Goal: Navigation & Orientation: Find specific page/section

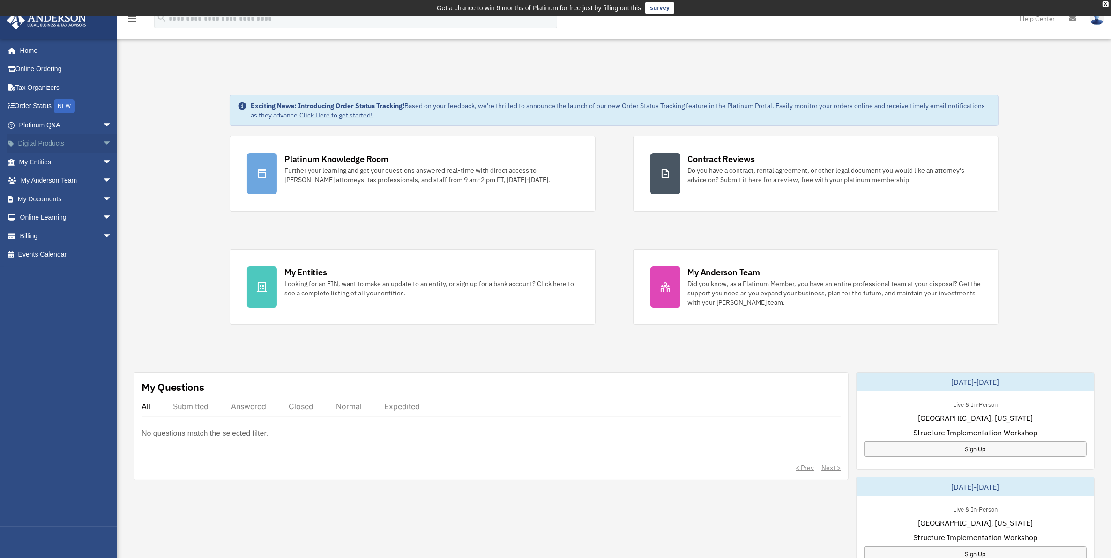
click at [84, 140] on link "Digital Products arrow_drop_down" at bounding box center [66, 143] width 119 height 19
click at [103, 158] on span "arrow_drop_down" at bounding box center [112, 162] width 19 height 19
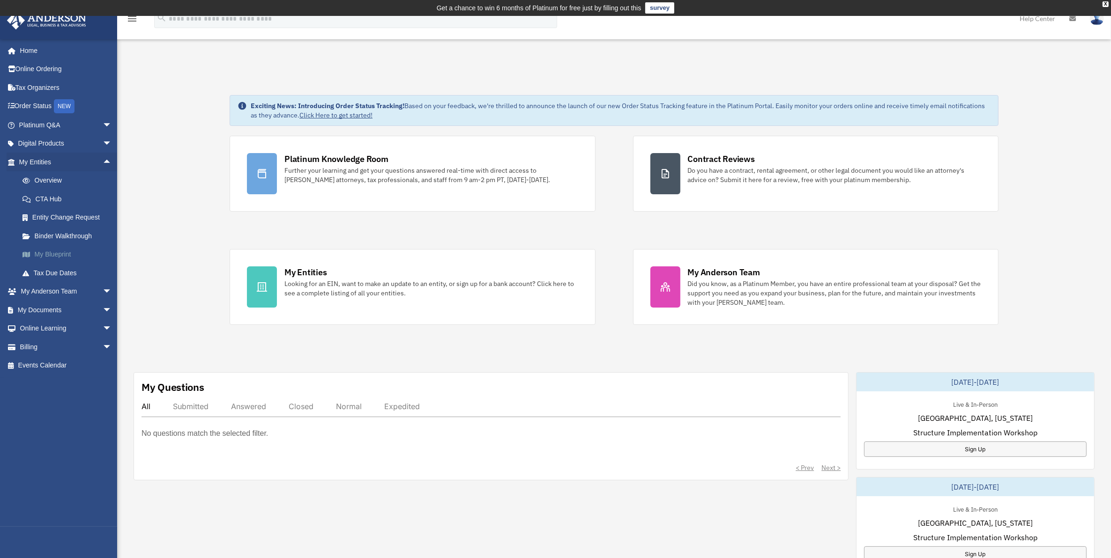
click at [61, 252] on link "My Blueprint" at bounding box center [69, 254] width 113 height 19
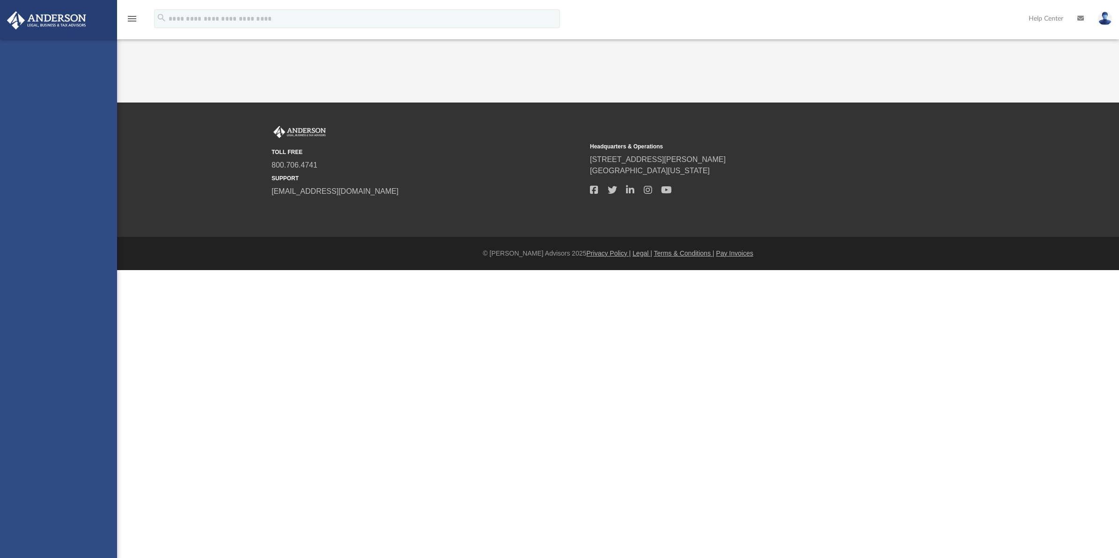
click at [36, 254] on div "[EMAIL_ADDRESS][PERSON_NAME][DOMAIN_NAME] Sign Out [EMAIL_ADDRESS][PERSON_NAME]…" at bounding box center [58, 318] width 117 height 558
